Goal: Find specific page/section: Find specific page/section

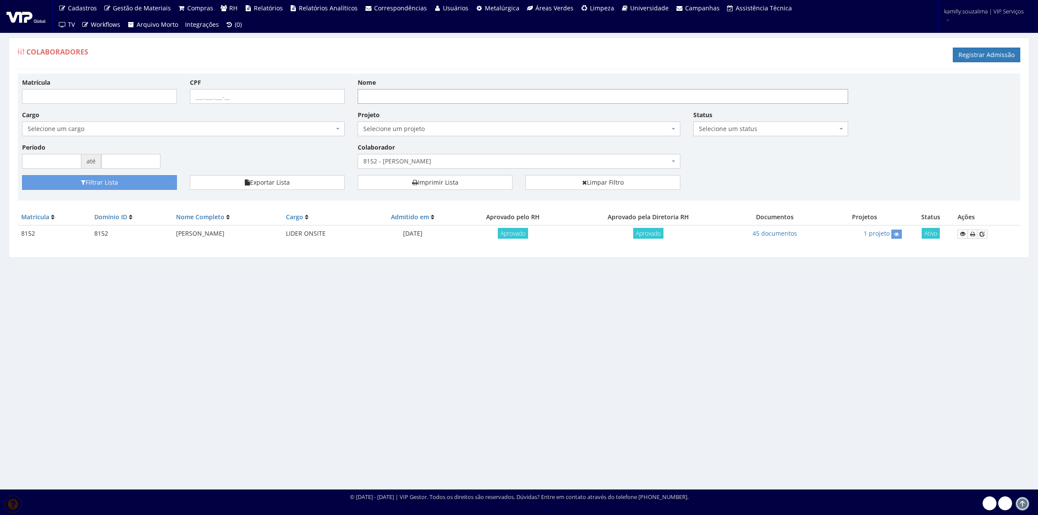
click at [502, 97] on input "Nome" at bounding box center [603, 96] width 490 height 15
drag, startPoint x: 557, startPoint y: 165, endPoint x: 565, endPoint y: 163, distance: 8.4
click at [557, 165] on span "8152 - [PERSON_NAME]" at bounding box center [516, 161] width 306 height 9
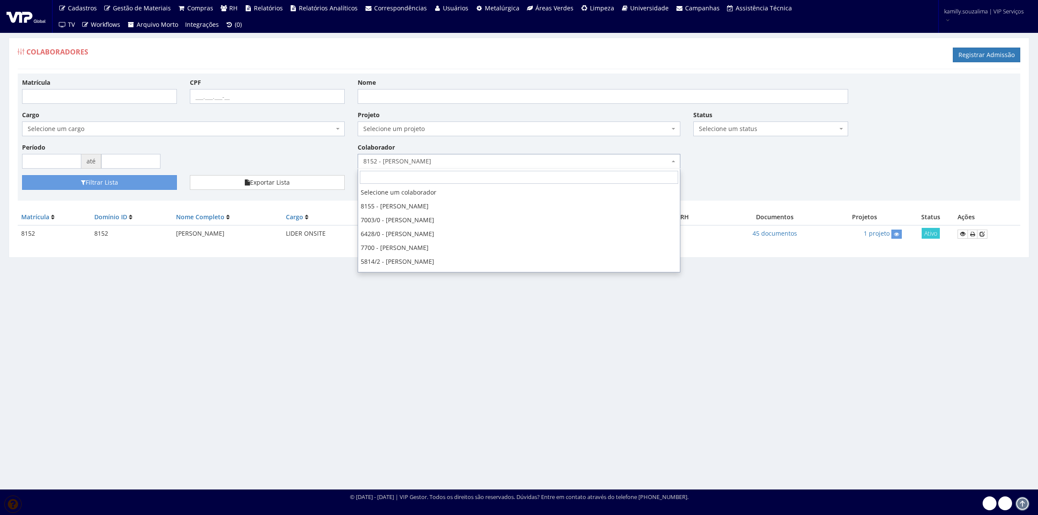
click at [539, 180] on input "search" at bounding box center [519, 177] width 318 height 13
select select
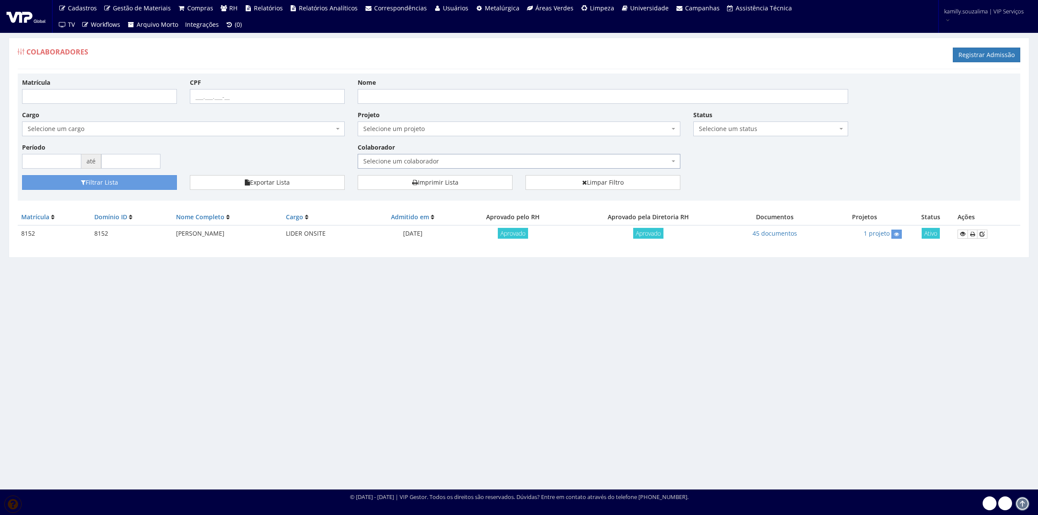
drag, startPoint x: 517, startPoint y: 176, endPoint x: 514, endPoint y: 172, distance: 5.6
click at [515, 173] on div "Matrícula CPF Nome Cargo Selecione um cargo G0610 D0029 - 4110-05 - AGENTE DE A…" at bounding box center [519, 137] width 1003 height 127
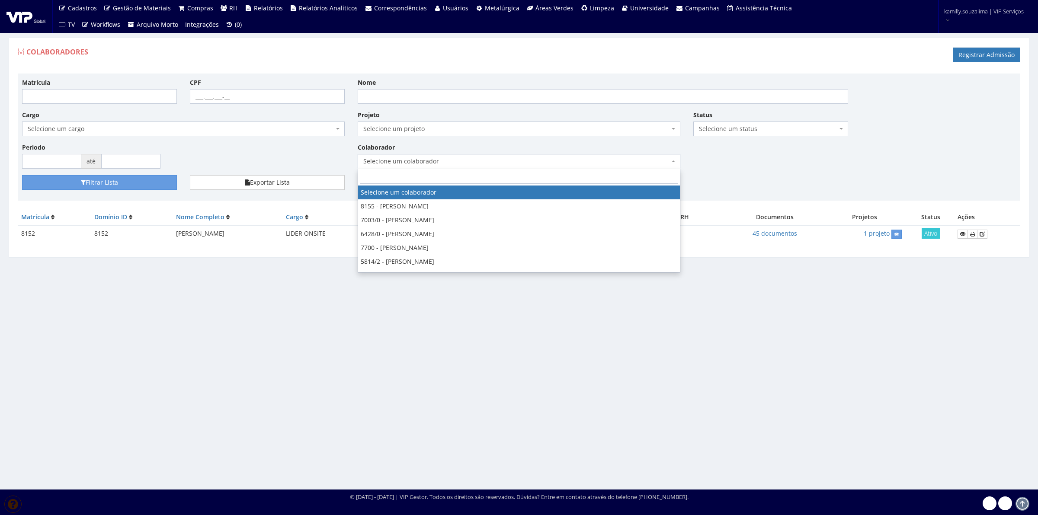
click at [503, 160] on span "Selecione um colaborador" at bounding box center [516, 161] width 306 height 9
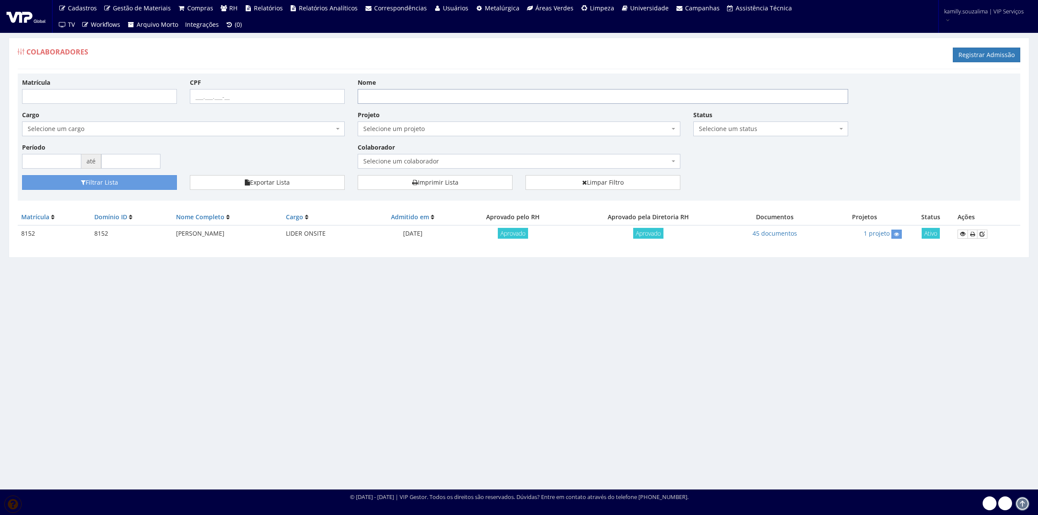
click at [433, 96] on input "Nome" at bounding box center [603, 96] width 490 height 15
type input "[PERSON_NAME]"
click at [154, 179] on button "Filtrar Lista" at bounding box center [99, 182] width 155 height 15
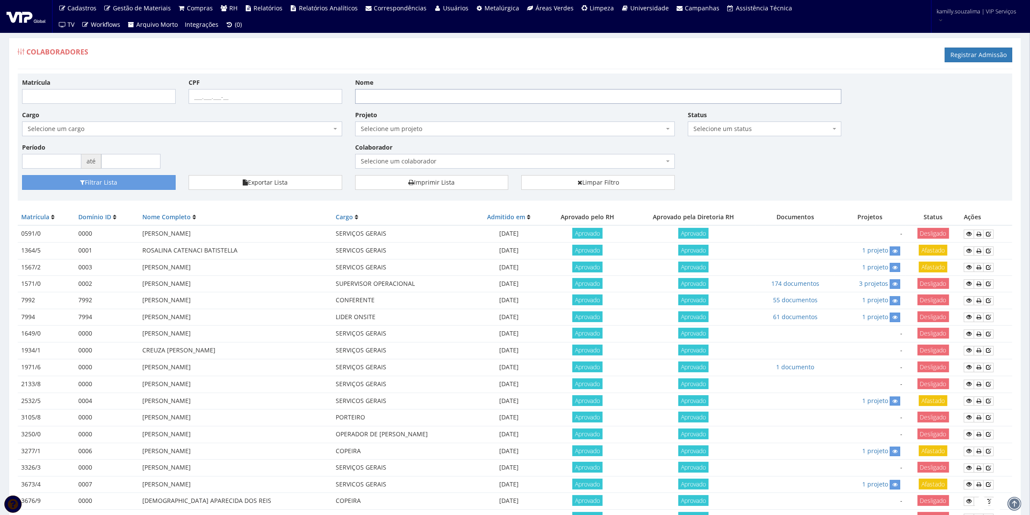
click at [417, 91] on input "Nome" at bounding box center [598, 96] width 487 height 15
type input "[PERSON_NAME]"
click at [147, 183] on button "Filtrar Lista" at bounding box center [99, 182] width 154 height 15
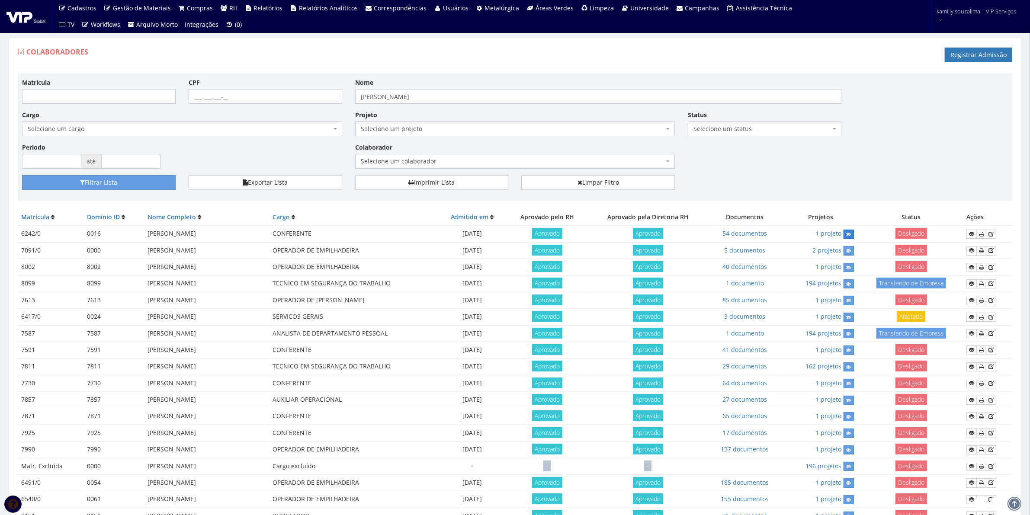
click at [854, 236] on link at bounding box center [848, 234] width 10 height 9
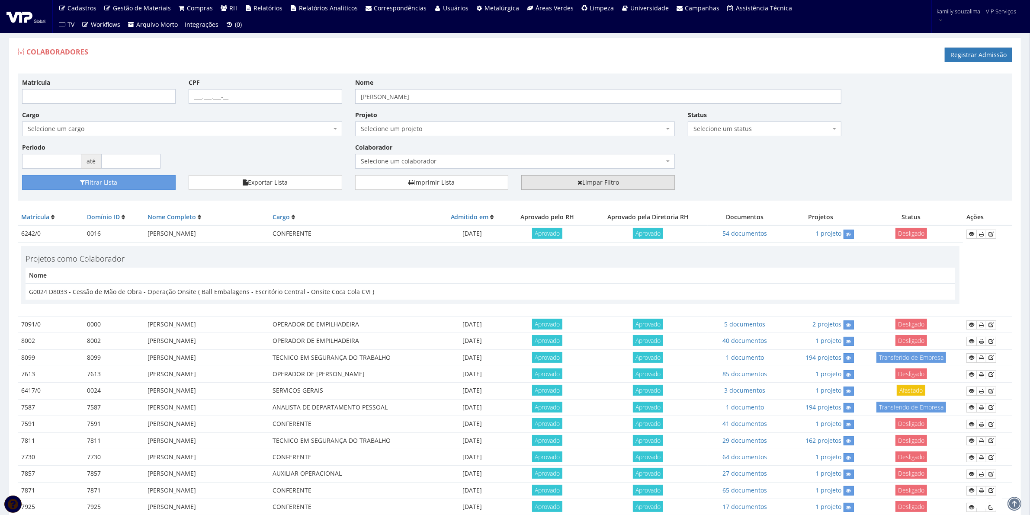
click at [597, 183] on link "Limpar Filtro" at bounding box center [598, 182] width 154 height 15
